Goal: Transaction & Acquisition: Purchase product/service

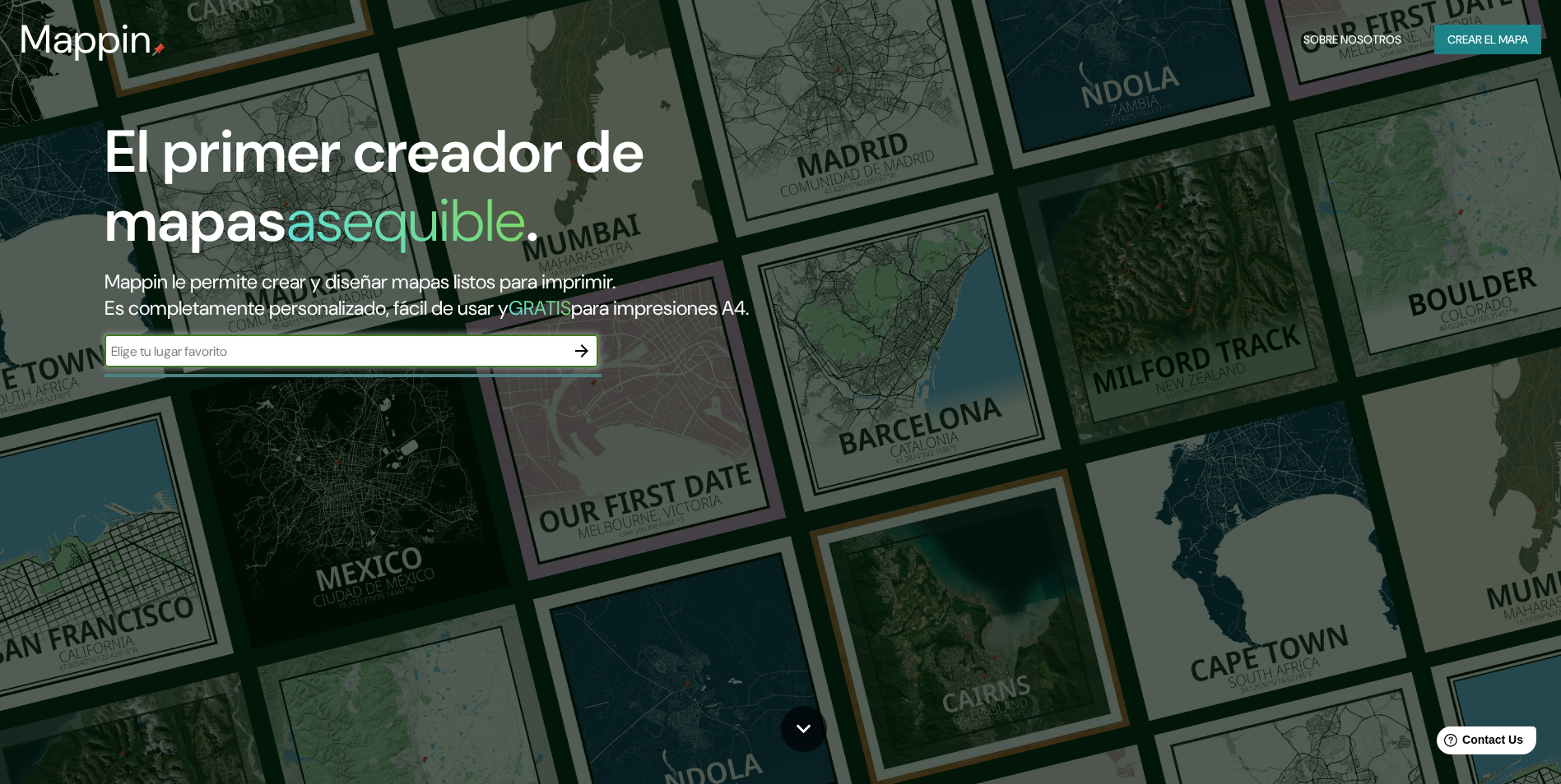
click at [589, 359] on icon "button" at bounding box center [582, 351] width 20 height 20
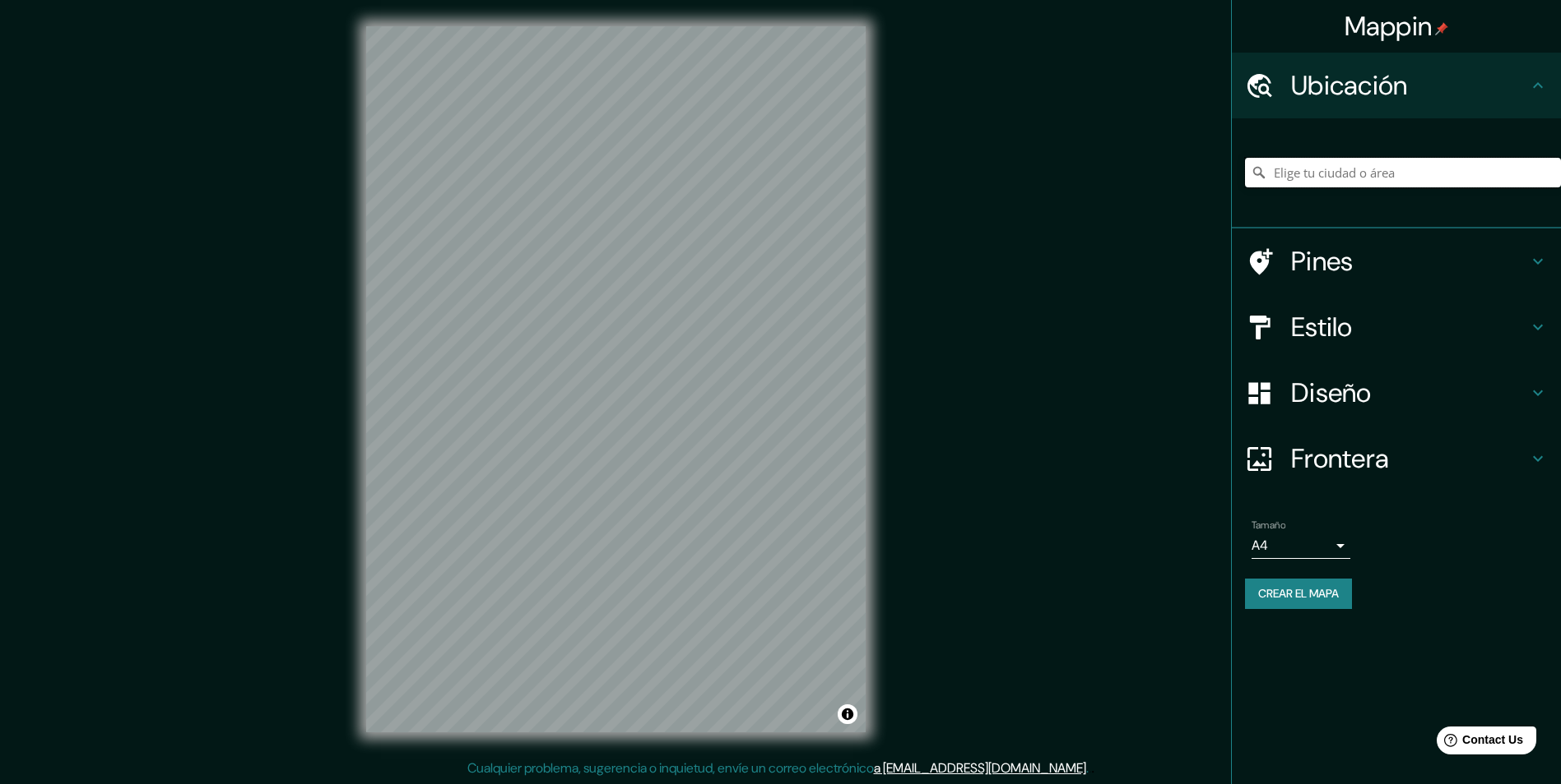
click at [1335, 175] on input "Elige tu ciudad o área" at bounding box center [1402, 172] width 316 height 29
click at [1324, 178] on input "Elige tu ciudad o área" at bounding box center [1402, 172] width 316 height 29
click at [1324, 177] on input "COMAS" at bounding box center [1402, 172] width 316 height 29
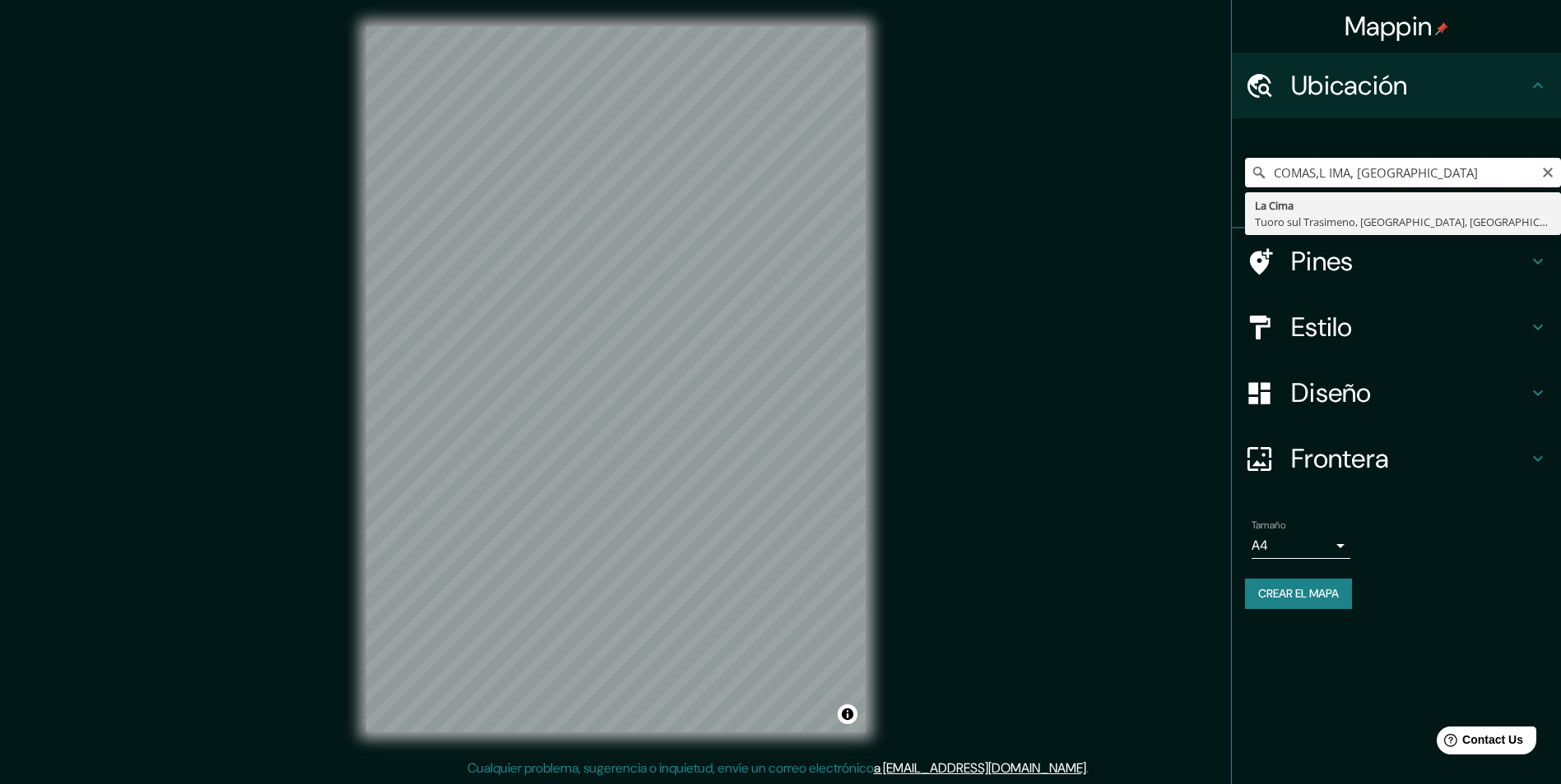
drag, startPoint x: 1417, startPoint y: 171, endPoint x: 1353, endPoint y: 177, distance: 64.3
click at [1353, 177] on input "COMAS,L IMA, [GEOGRAPHIC_DATA]" at bounding box center [1402, 172] width 316 height 29
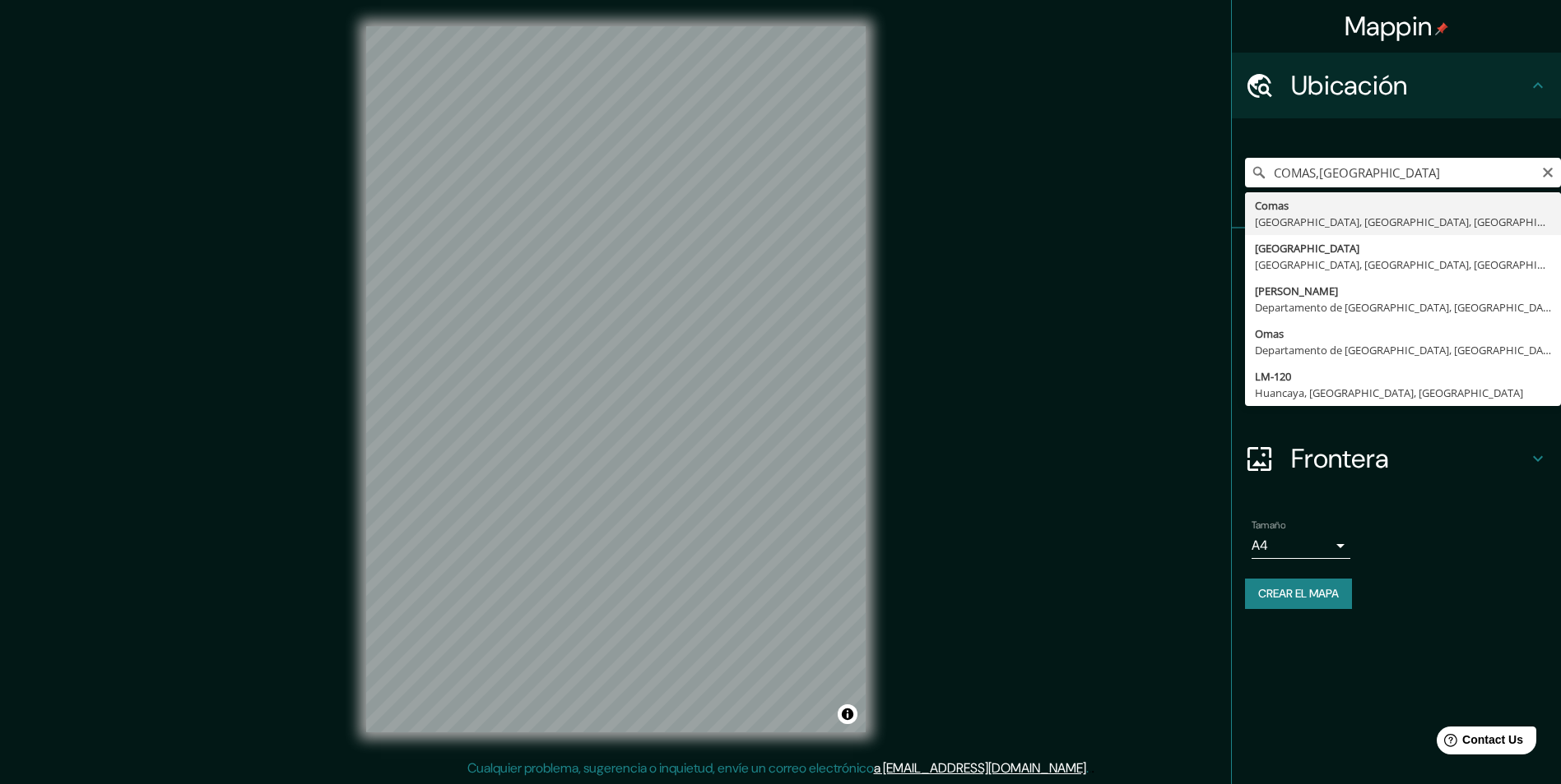
type input "Comas, [GEOGRAPHIC_DATA], [GEOGRAPHIC_DATA], [GEOGRAPHIC_DATA]"
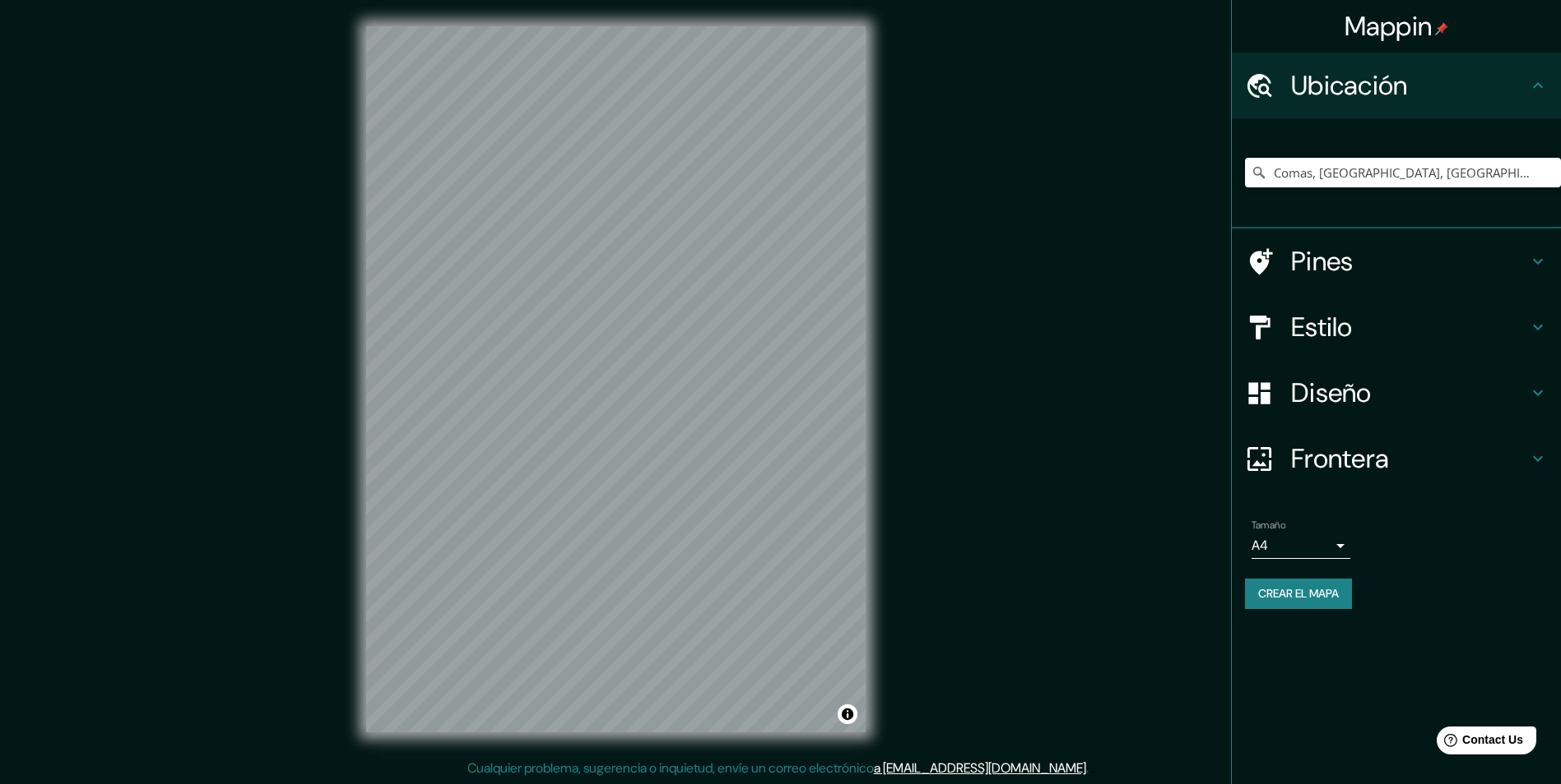
click at [1346, 385] on h4 "Diseño" at bounding box center [1409, 393] width 237 height 33
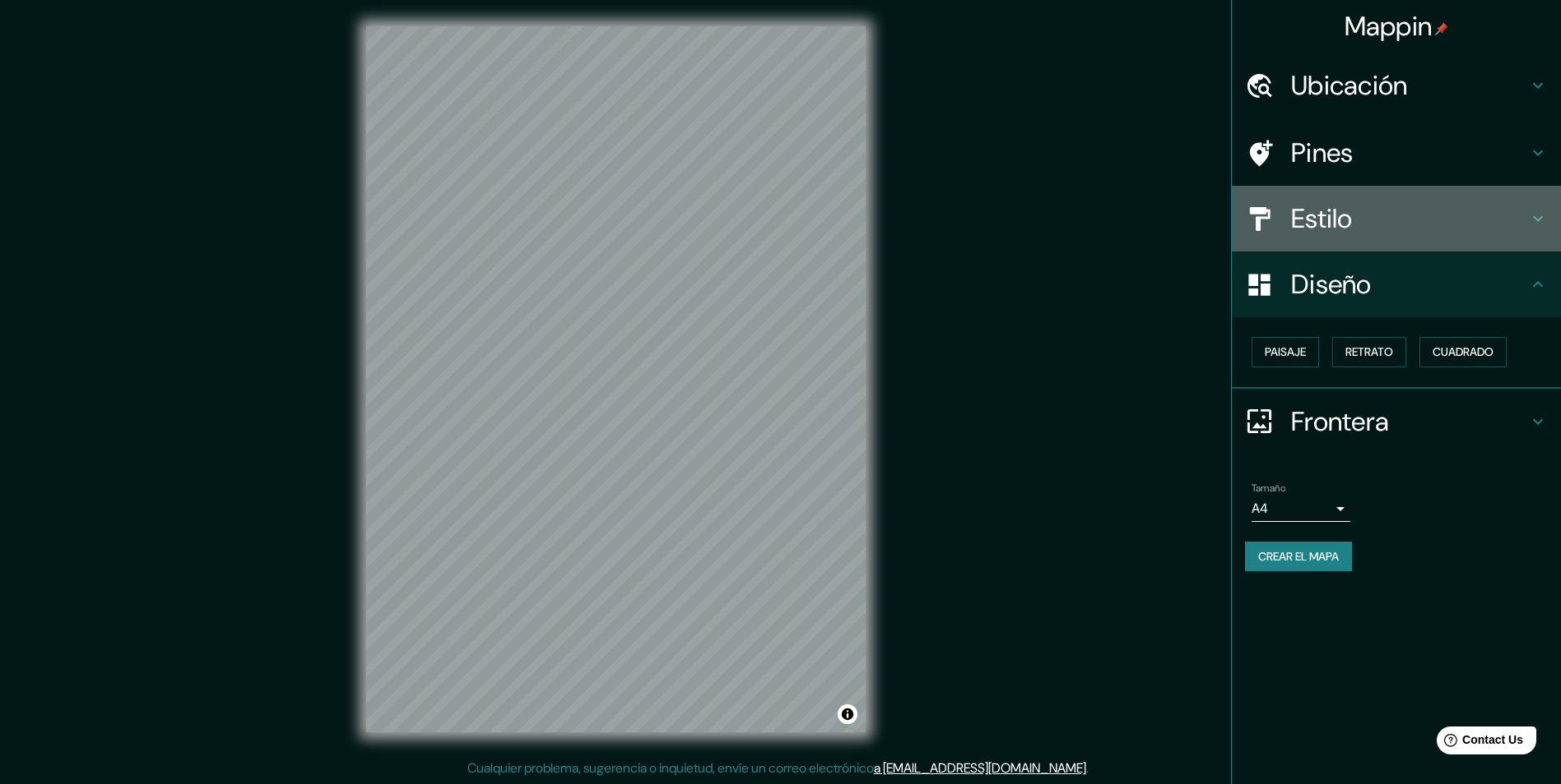
click at [1348, 229] on h4 "Estilo" at bounding box center [1409, 219] width 237 height 33
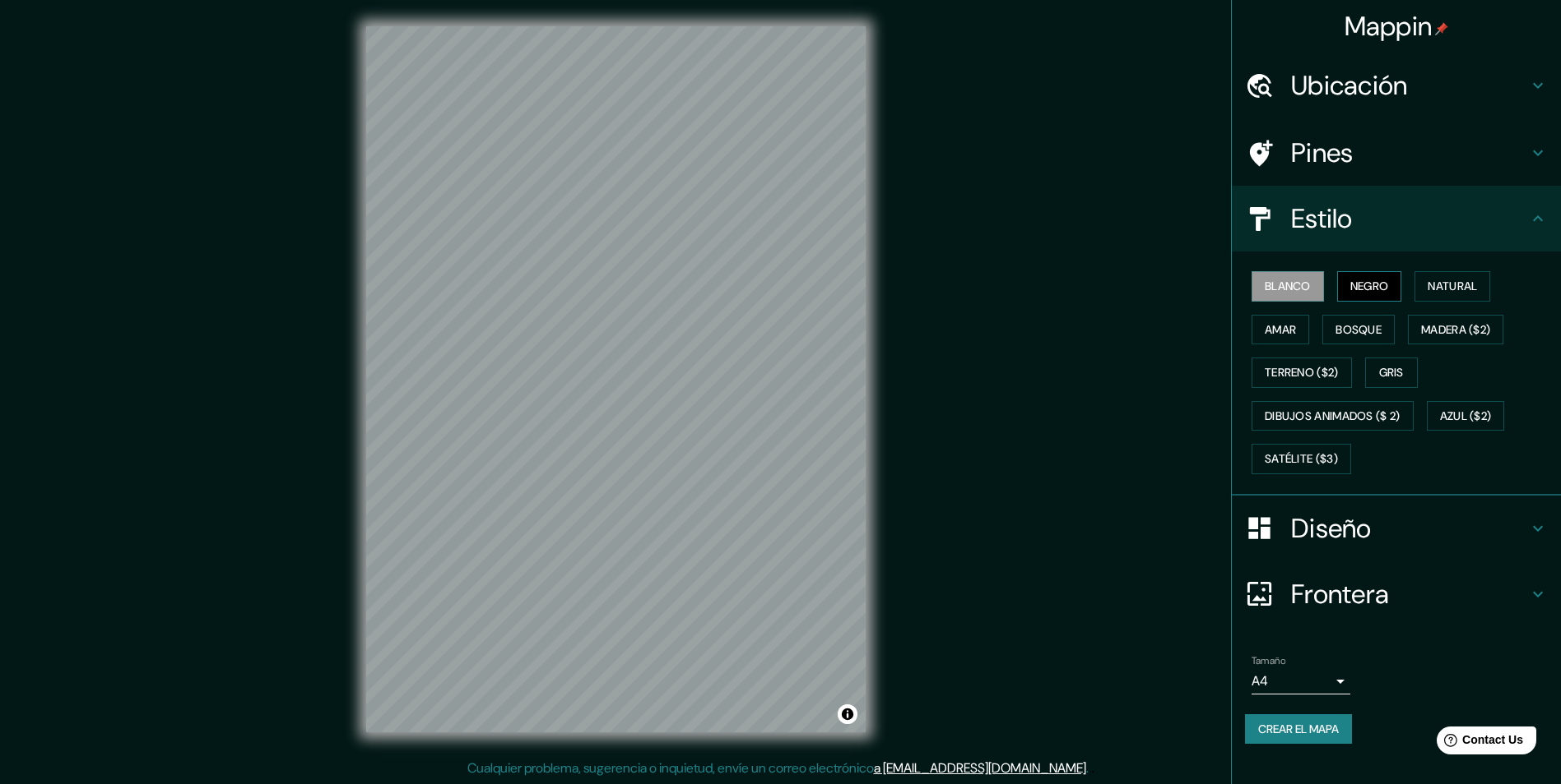
click at [1370, 289] on font "Negro" at bounding box center [1368, 286] width 38 height 21
click at [1458, 296] on font "Natural" at bounding box center [1451, 286] width 49 height 21
click at [1333, 545] on h4 "Diseño" at bounding box center [1409, 529] width 237 height 33
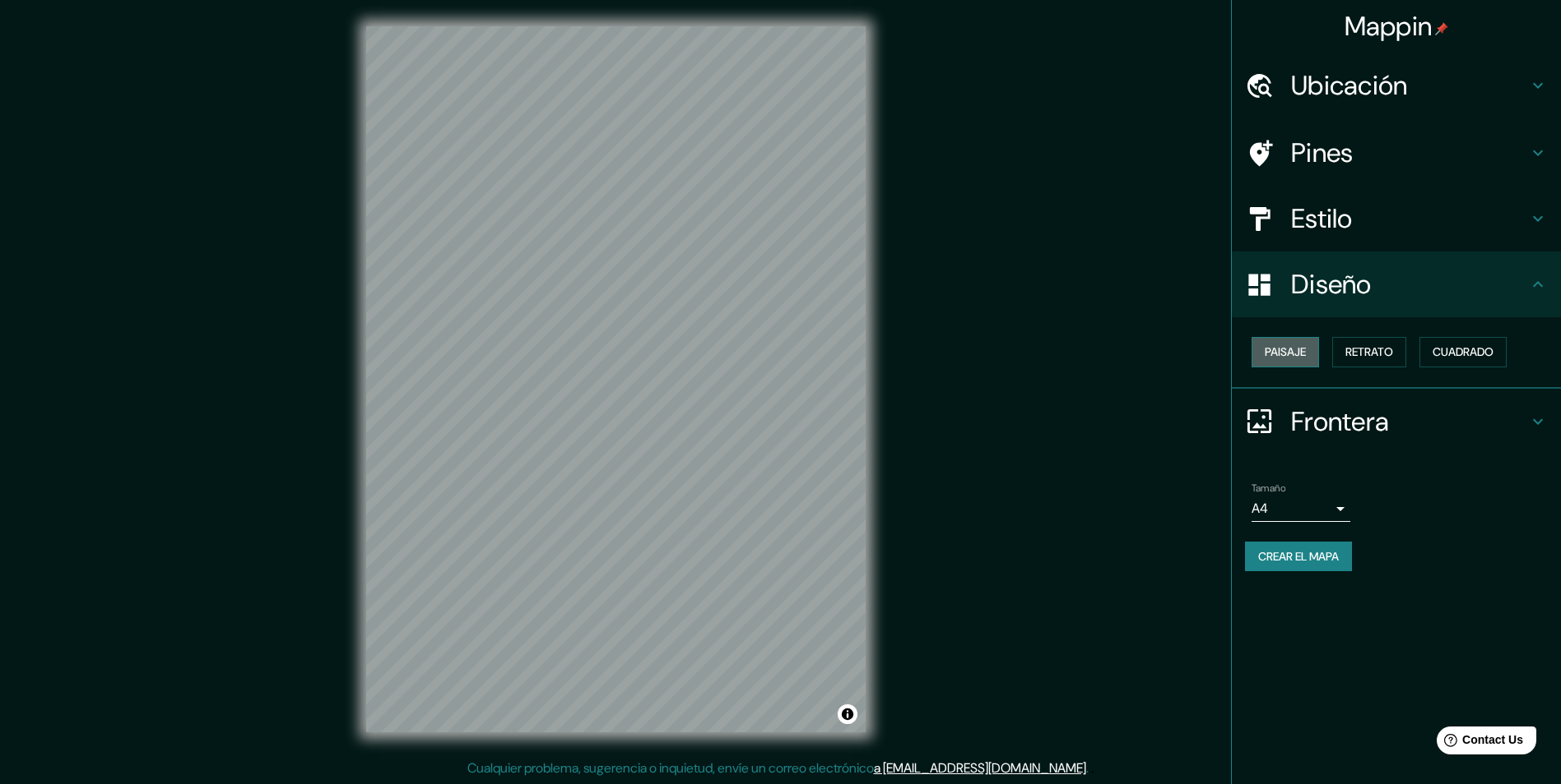
click at [1292, 352] on font "Paisaje" at bounding box center [1285, 351] width 41 height 21
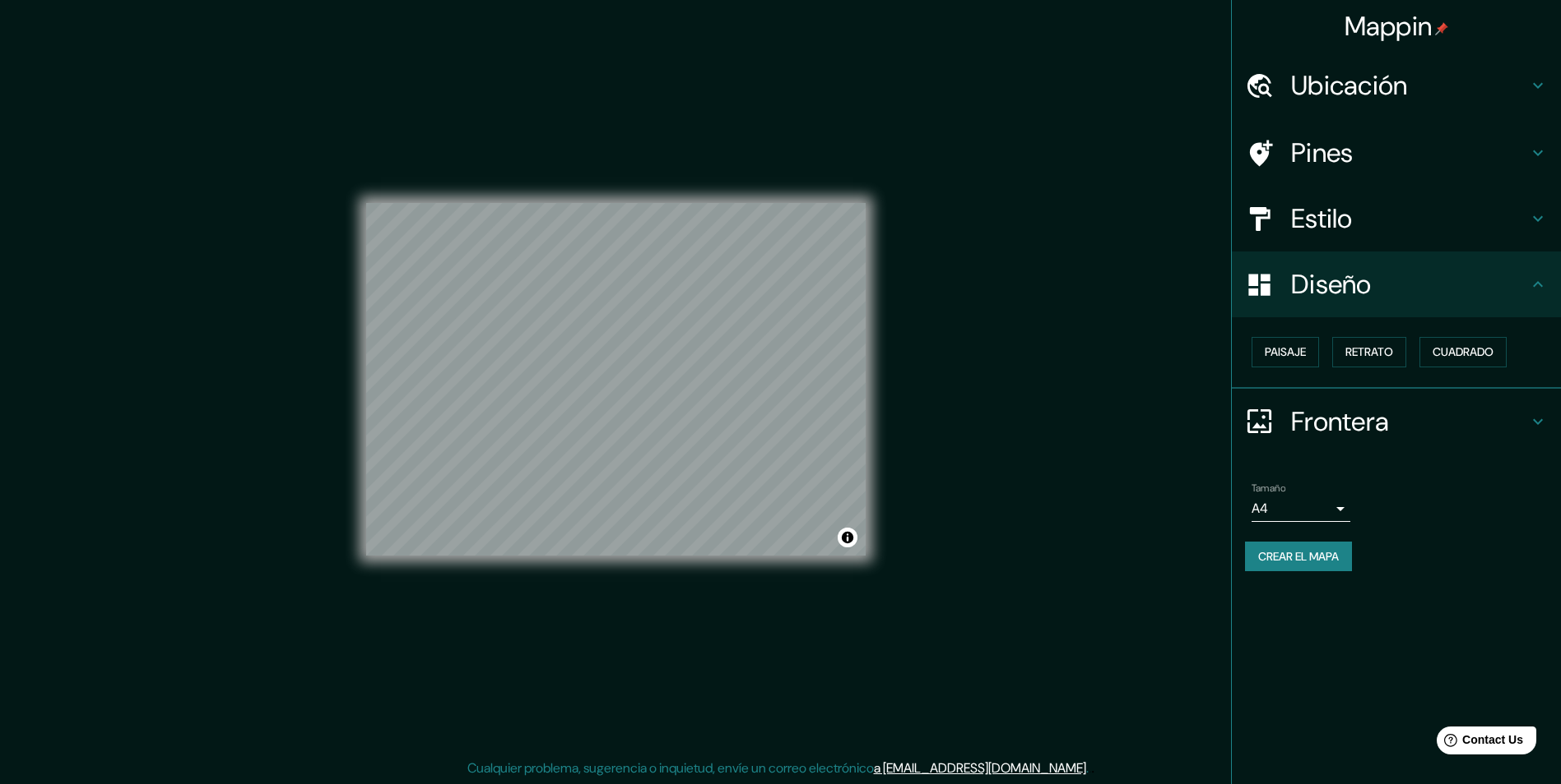
click at [1348, 220] on h4 "Estilo" at bounding box center [1409, 219] width 237 height 33
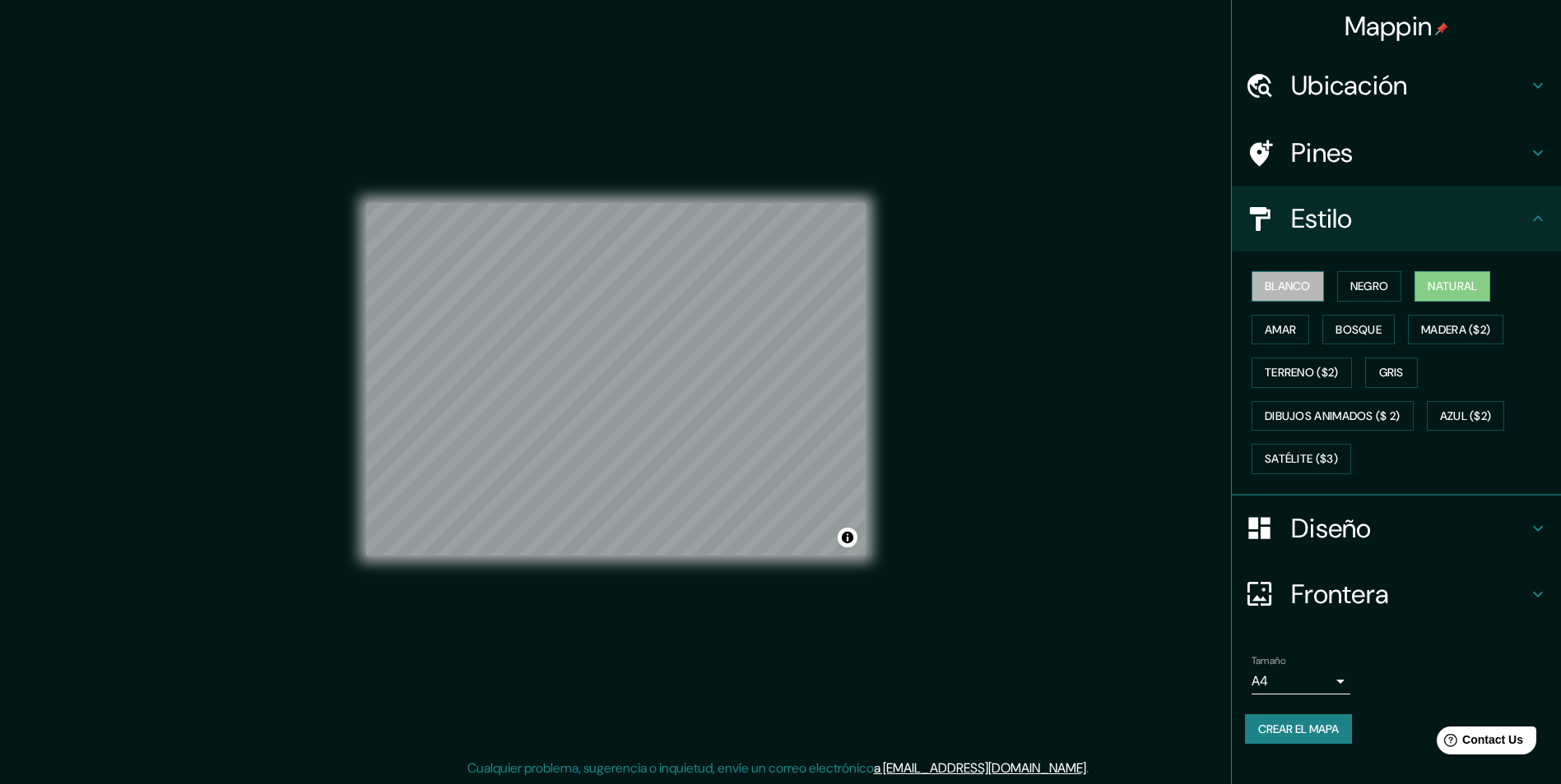
click at [1303, 287] on font "Blanco" at bounding box center [1287, 286] width 46 height 21
click at [1354, 289] on font "Negro" at bounding box center [1368, 286] width 38 height 21
click at [1317, 291] on button "Blanco" at bounding box center [1288, 286] width 72 height 30
